Goal: Transaction & Acquisition: Purchase product/service

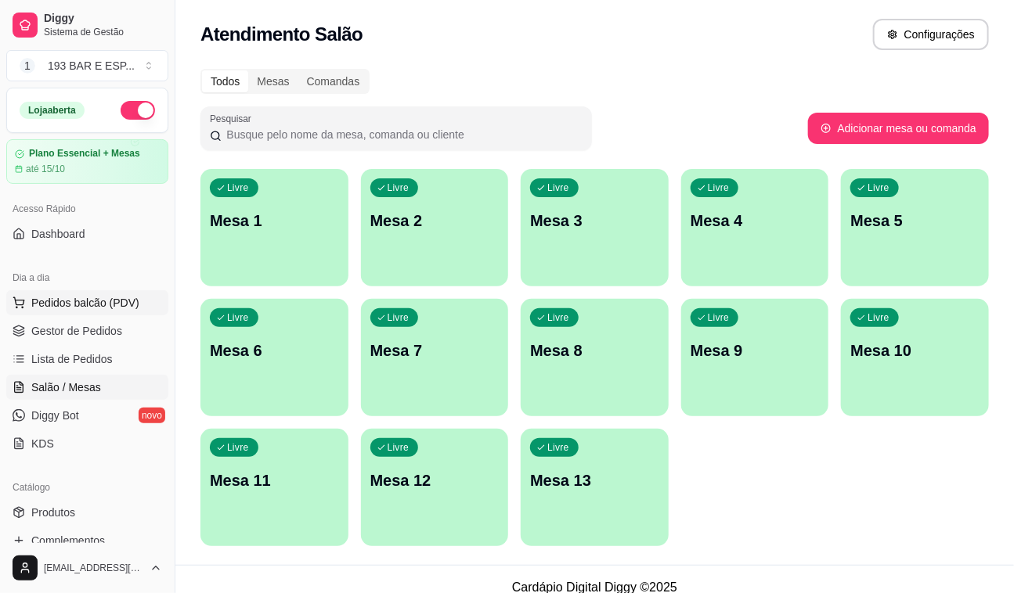
drag, startPoint x: 93, startPoint y: 301, endPoint x: 103, endPoint y: 301, distance: 10.2
click at [95, 301] on span "Pedidos balcão (PDV)" at bounding box center [85, 303] width 108 height 16
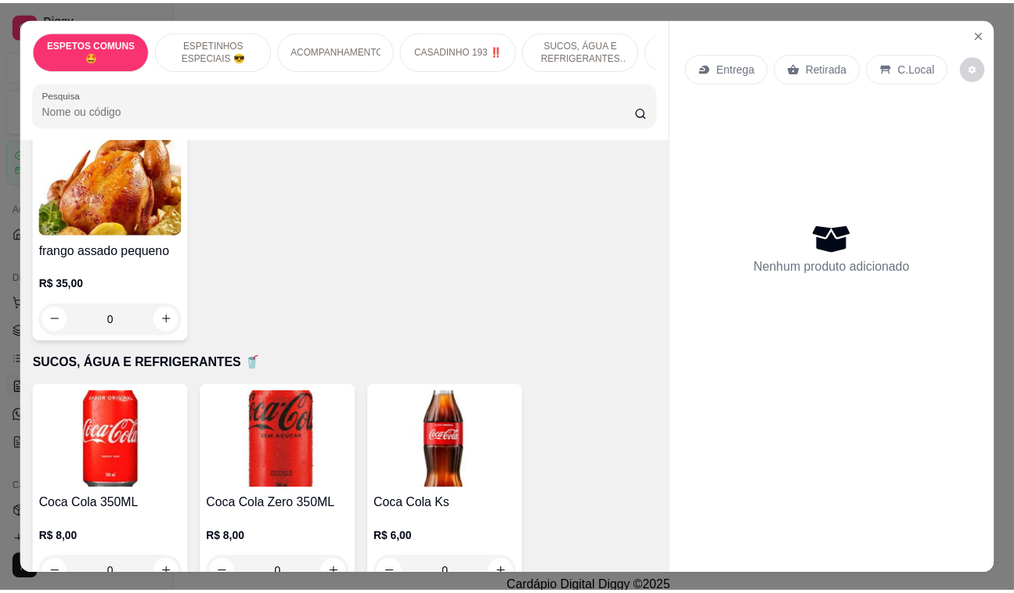
scroll to position [1352, 0]
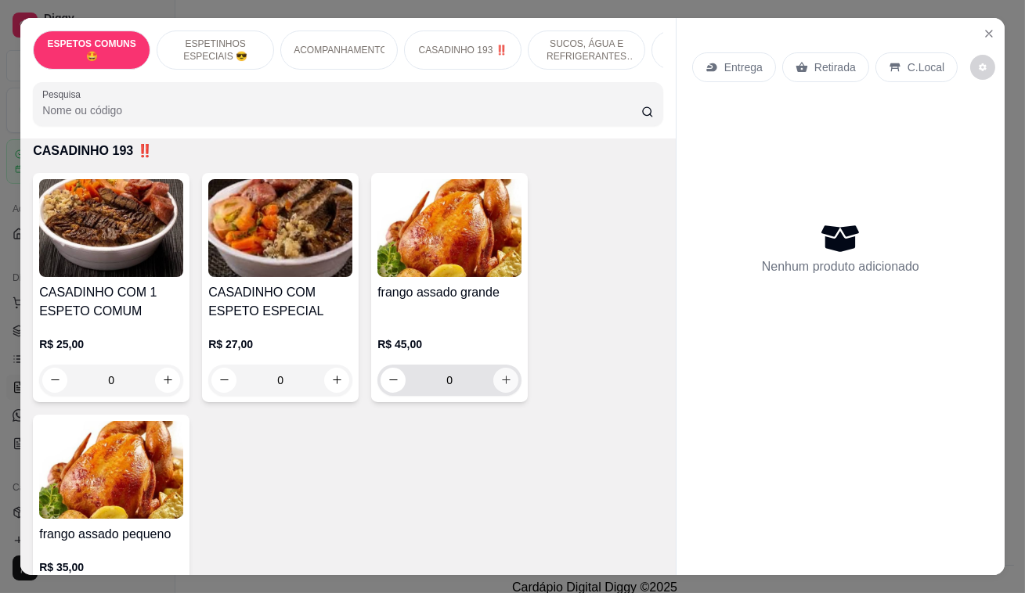
click at [500, 374] on icon "increase-product-quantity" at bounding box center [506, 380] width 12 height 12
type input "1"
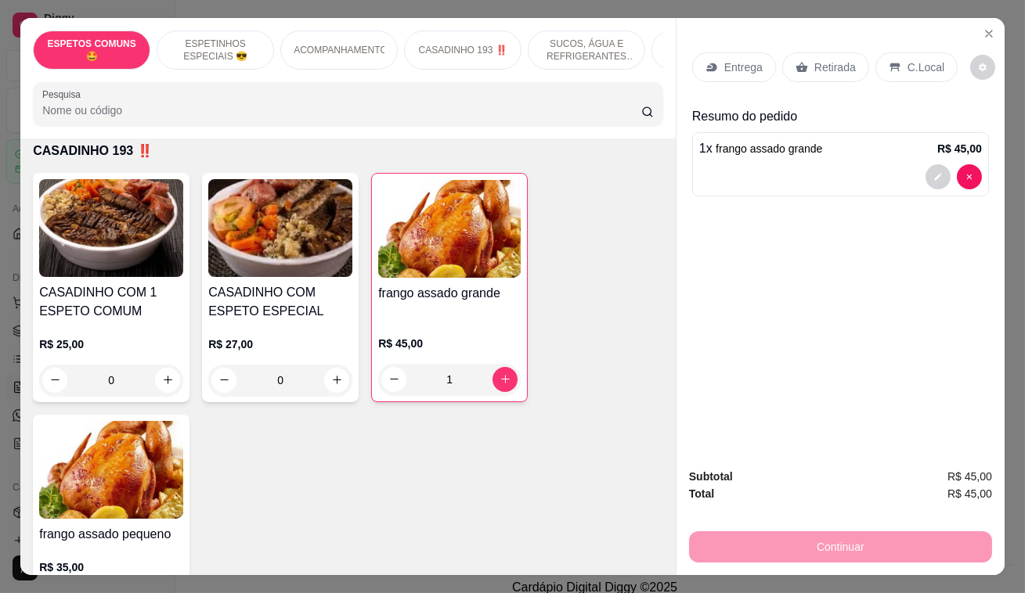
click at [806, 72] on div "Retirada" at bounding box center [825, 67] width 87 height 30
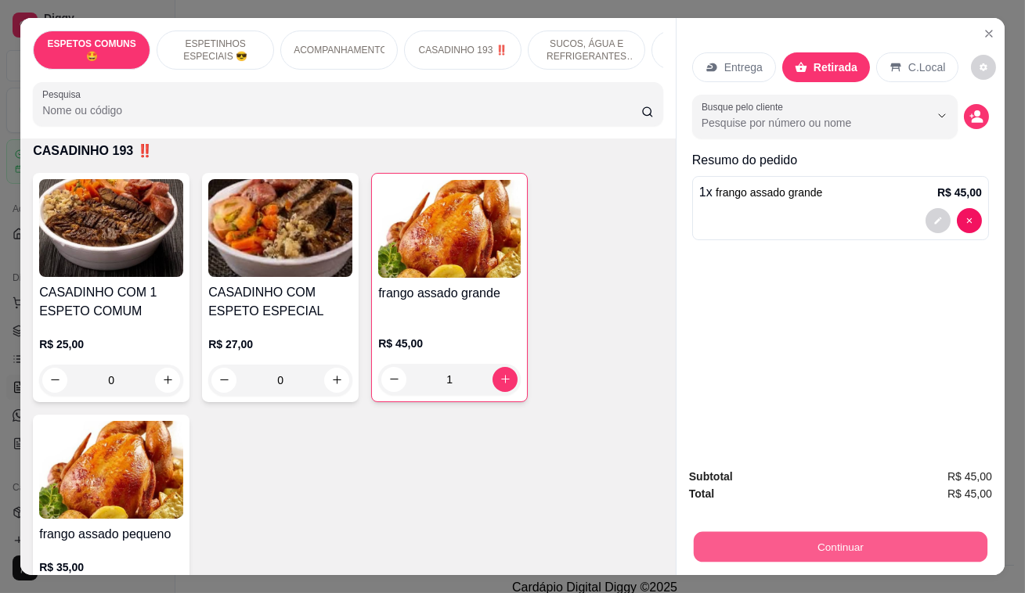
click at [768, 550] on button "Continuar" at bounding box center [841, 547] width 294 height 31
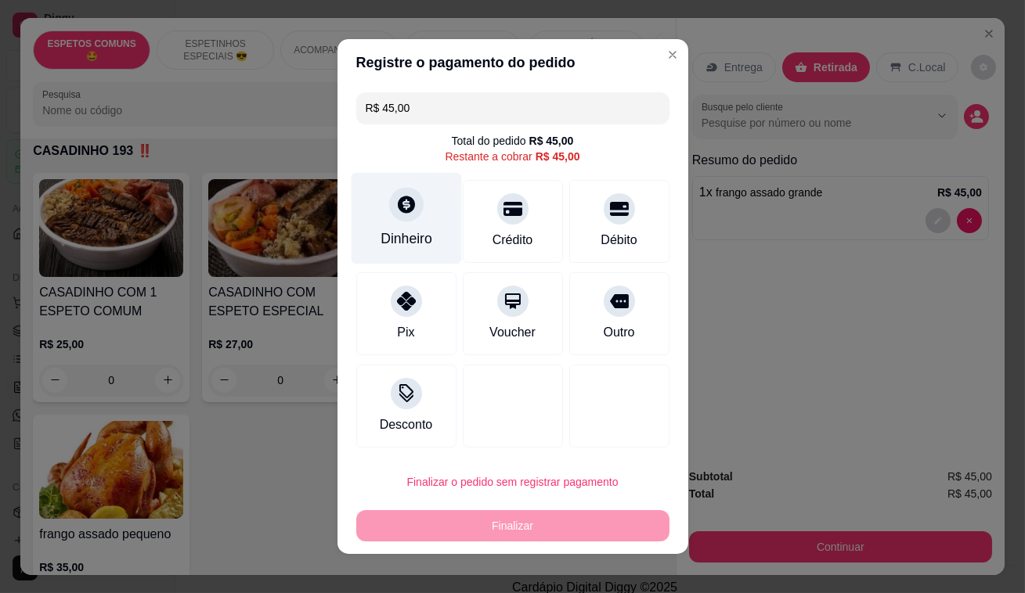
click at [398, 219] on div at bounding box center [406, 204] width 34 height 34
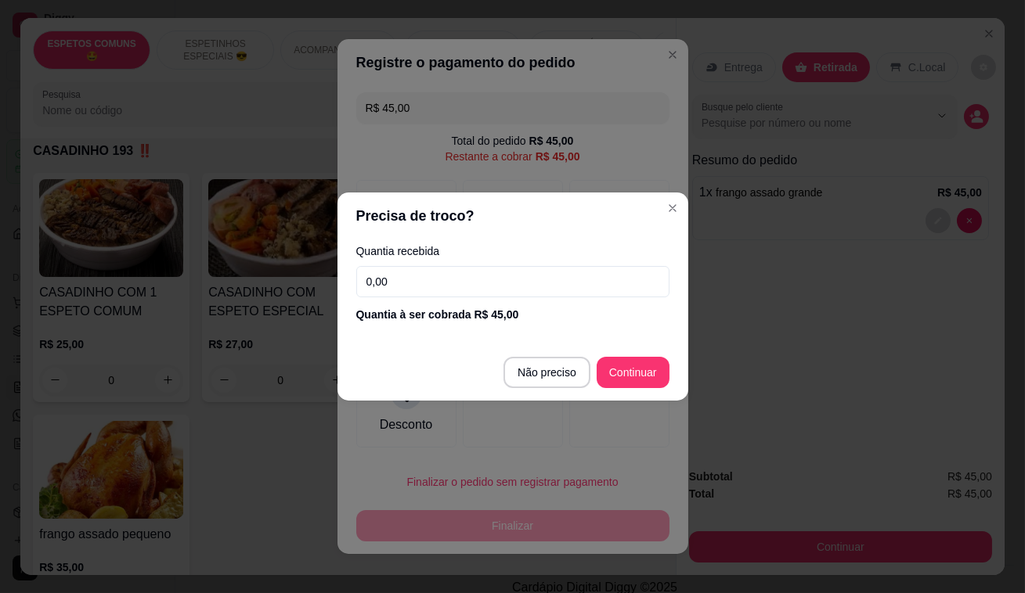
click at [425, 276] on input "0,00" at bounding box center [512, 281] width 313 height 31
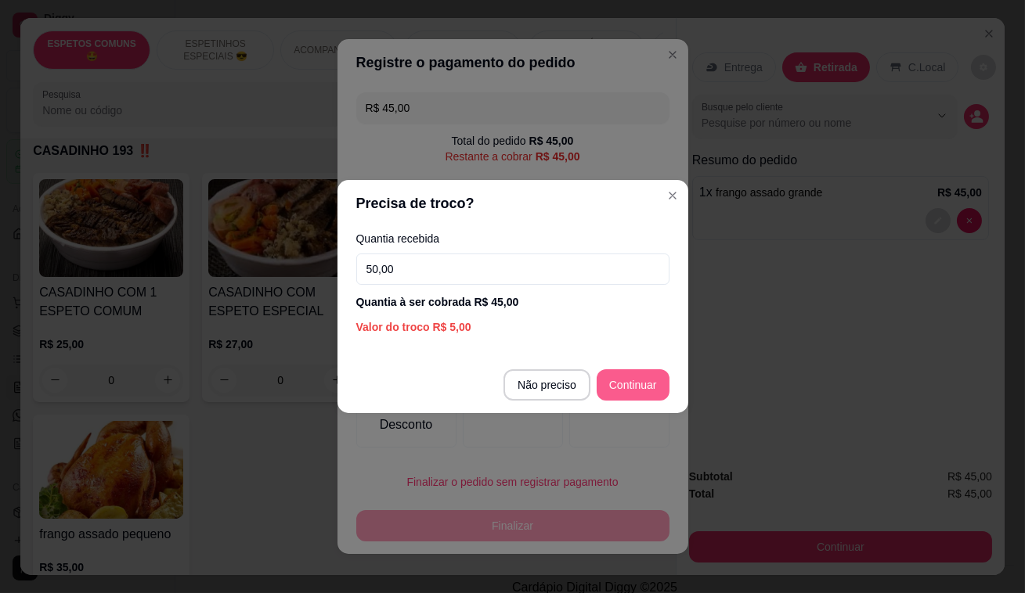
type input "50,00"
type input "R$ 0,00"
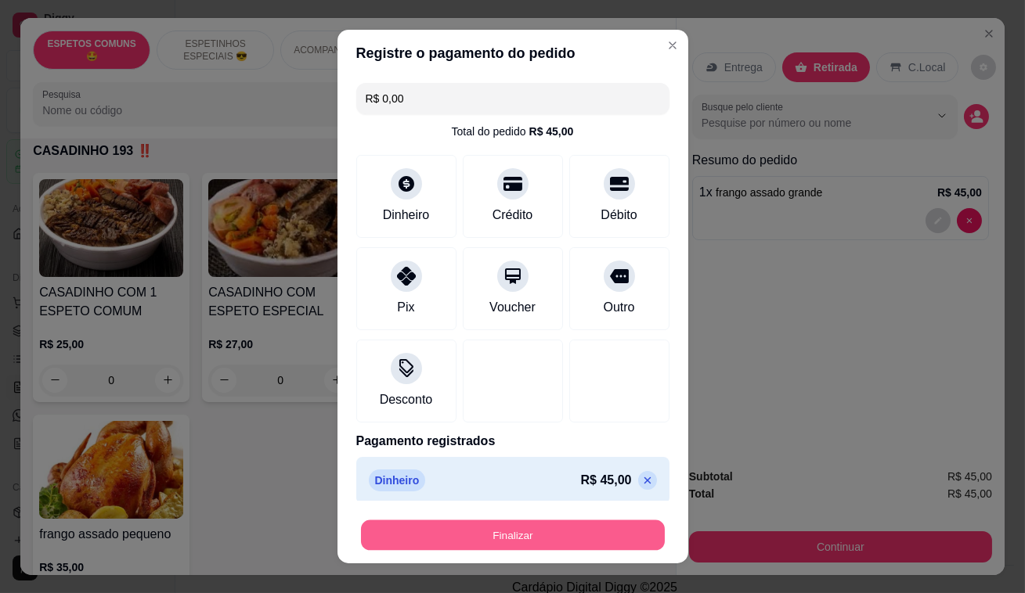
click at [591, 544] on button "Finalizar" at bounding box center [513, 536] width 304 height 31
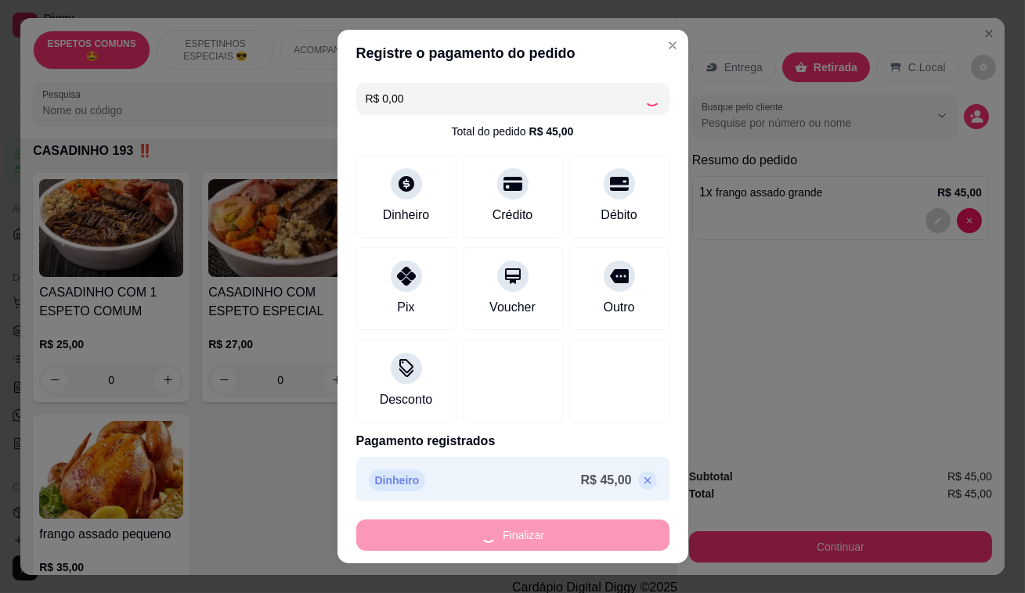
type input "0"
type input "-R$ 45,00"
